Goal: Task Accomplishment & Management: Manage account settings

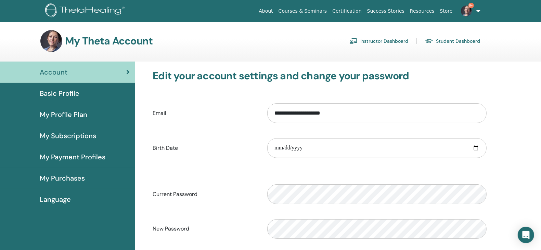
click at [381, 38] on link "Instructor Dashboard" at bounding box center [379, 41] width 59 height 11
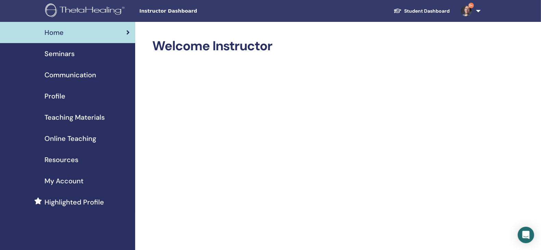
click at [62, 52] on span "Seminars" at bounding box center [60, 54] width 30 height 10
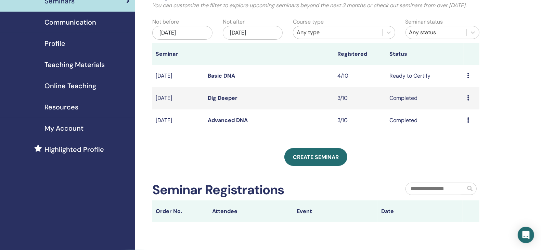
scroll to position [85, 0]
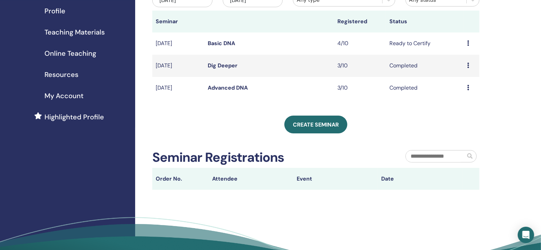
click at [219, 47] on link "Basic DNA" at bounding box center [221, 43] width 27 height 7
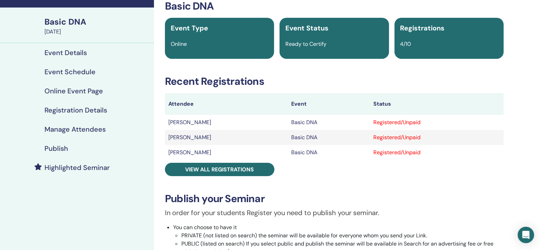
scroll to position [85, 0]
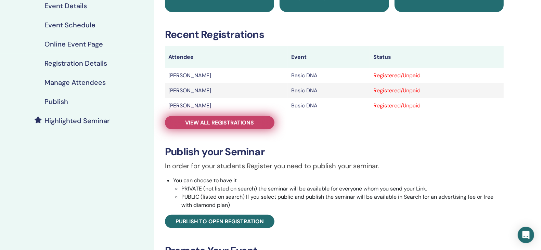
click at [210, 121] on span "View all registrations" at bounding box center [220, 122] width 69 height 7
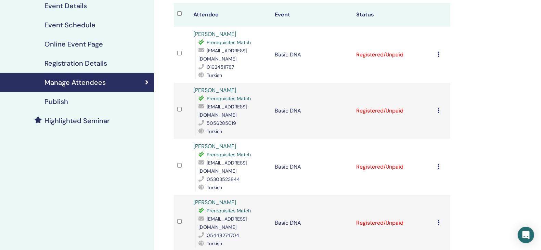
click at [439, 52] on icon at bounding box center [439, 54] width 2 height 5
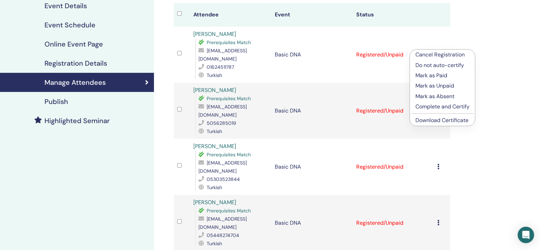
click at [433, 73] on p "Mark as Paid" at bounding box center [443, 76] width 54 height 8
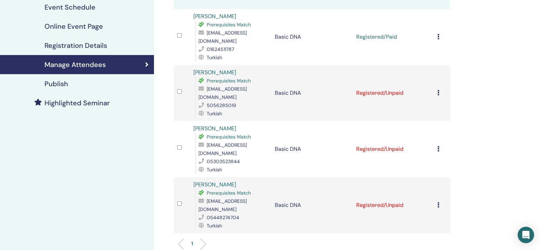
scroll to position [128, 0]
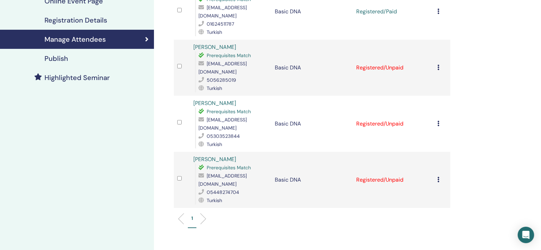
click at [439, 65] on icon at bounding box center [439, 67] width 2 height 5
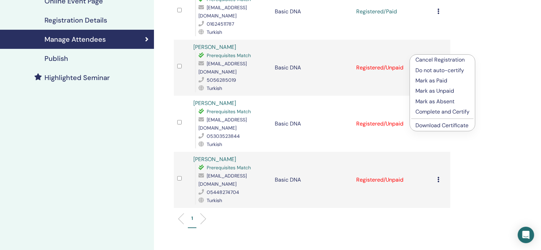
click at [433, 78] on p "Mark as Paid" at bounding box center [443, 81] width 54 height 8
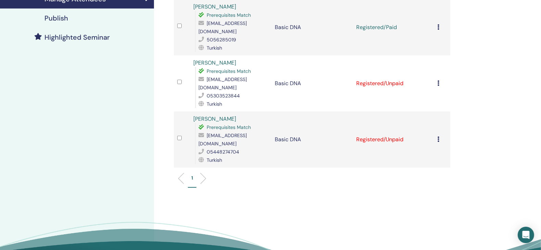
scroll to position [171, 0]
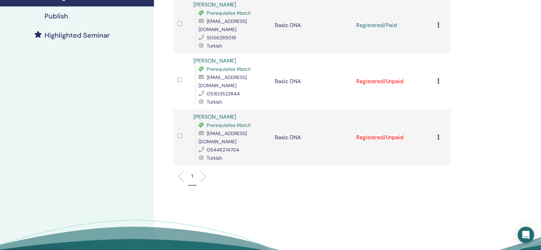
click at [439, 78] on icon at bounding box center [439, 80] width 2 height 5
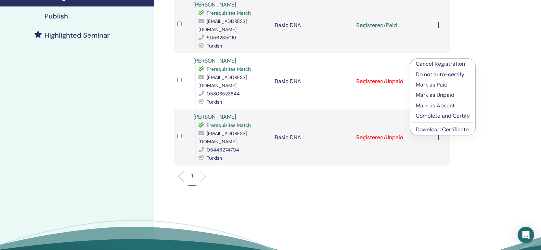
click at [431, 83] on p "Mark as Paid" at bounding box center [443, 85] width 54 height 8
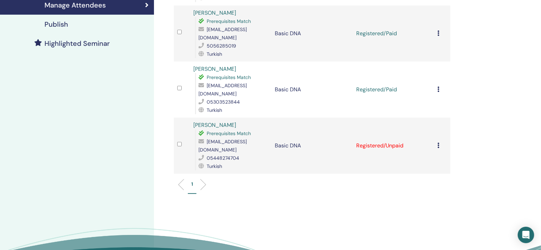
scroll to position [205, 0]
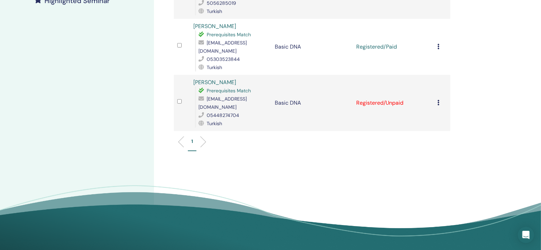
click at [438, 100] on icon at bounding box center [439, 102] width 2 height 5
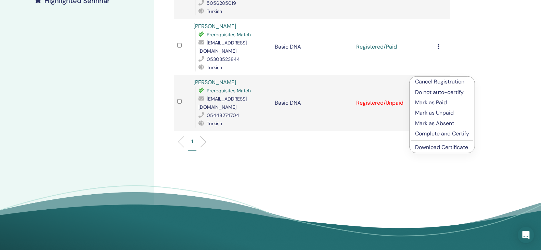
click at [434, 99] on p "Mark as Paid" at bounding box center [442, 103] width 54 height 8
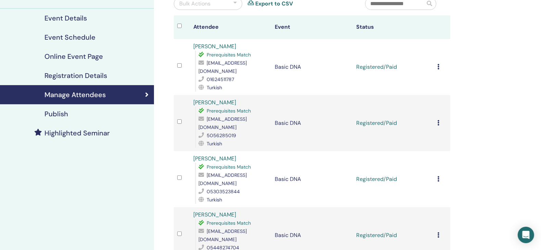
scroll to position [77, 0]
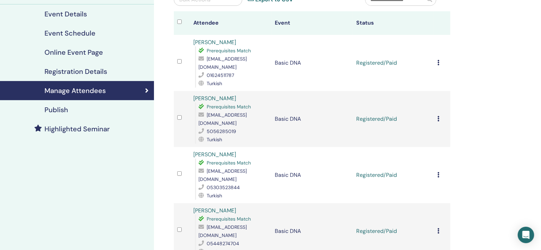
click at [439, 60] on icon at bounding box center [439, 62] width 2 height 5
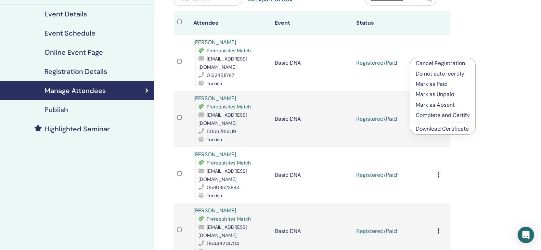
click at [437, 112] on p "Complete and Certify" at bounding box center [443, 115] width 54 height 8
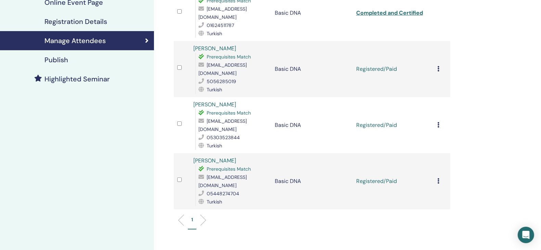
scroll to position [128, 0]
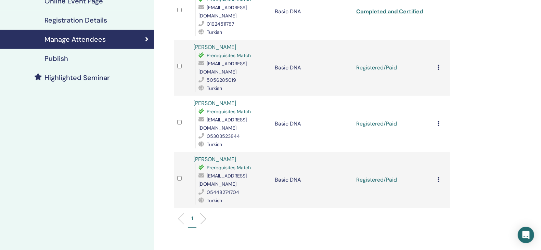
click at [439, 65] on icon at bounding box center [439, 67] width 2 height 5
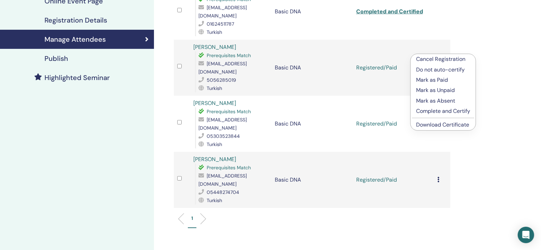
click at [437, 108] on p "Complete and Certify" at bounding box center [443, 111] width 54 height 8
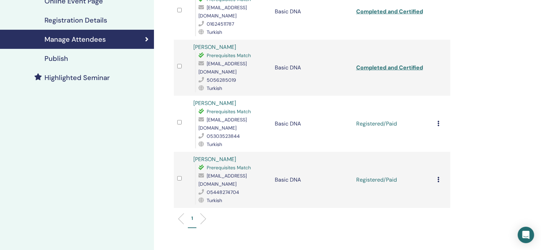
scroll to position [171, 0]
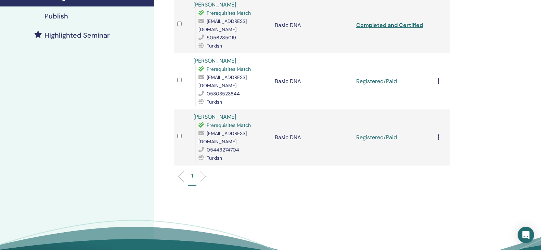
click at [439, 78] on icon at bounding box center [439, 80] width 2 height 5
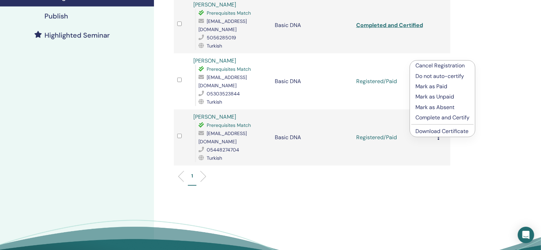
click at [436, 115] on p "Complete and Certify" at bounding box center [443, 118] width 54 height 8
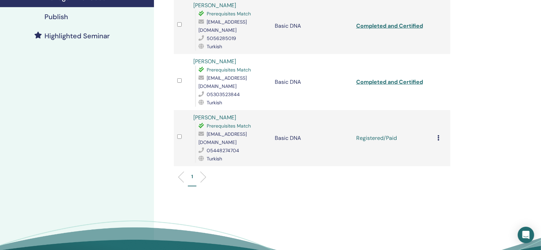
scroll to position [211, 0]
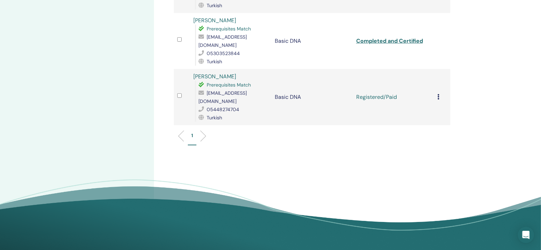
click at [439, 94] on icon at bounding box center [439, 96] width 2 height 5
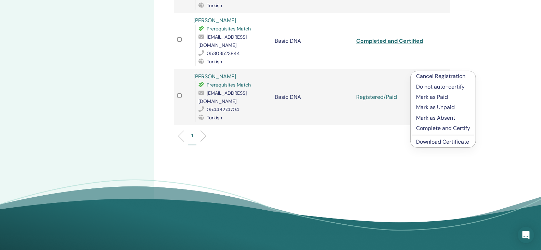
click at [440, 126] on p "Complete and Certify" at bounding box center [443, 128] width 54 height 8
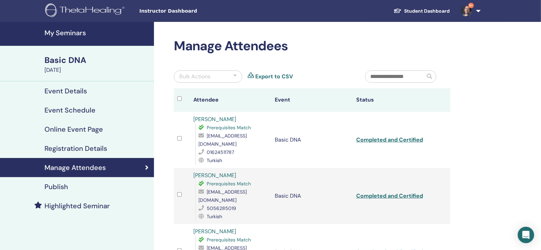
click at [58, 89] on h4 "Event Details" at bounding box center [66, 91] width 42 height 8
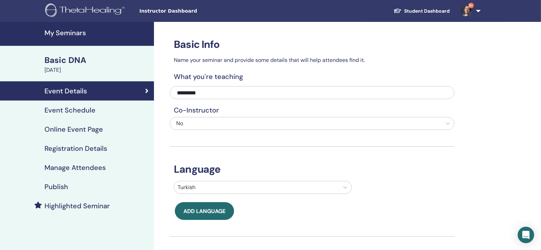
click at [58, 30] on h4 "My Seminars" at bounding box center [97, 33] width 105 height 8
